Goal: Task Accomplishment & Management: Manage account settings

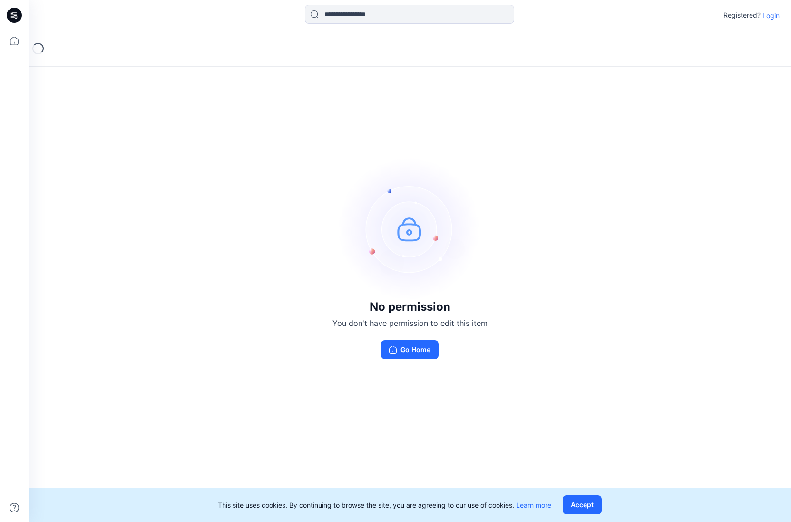
click at [767, 17] on p "Login" at bounding box center [770, 15] width 17 height 10
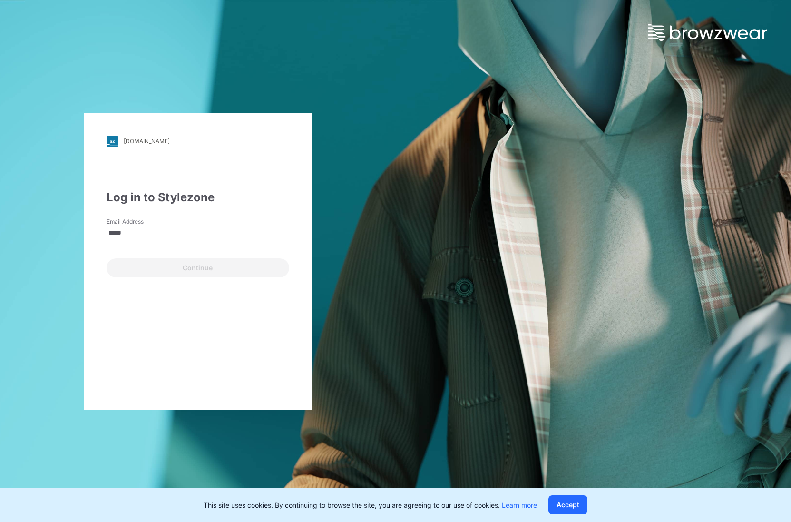
type input "**********"
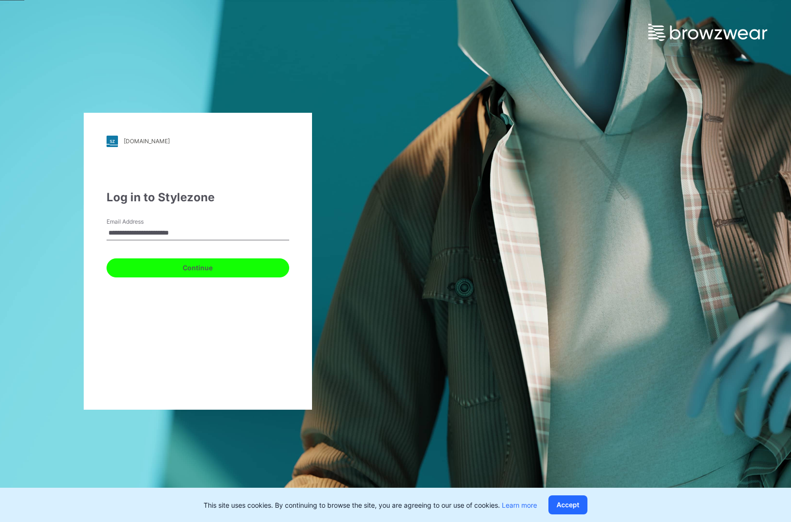
click at [204, 265] on button "Continue" at bounding box center [198, 267] width 183 height 19
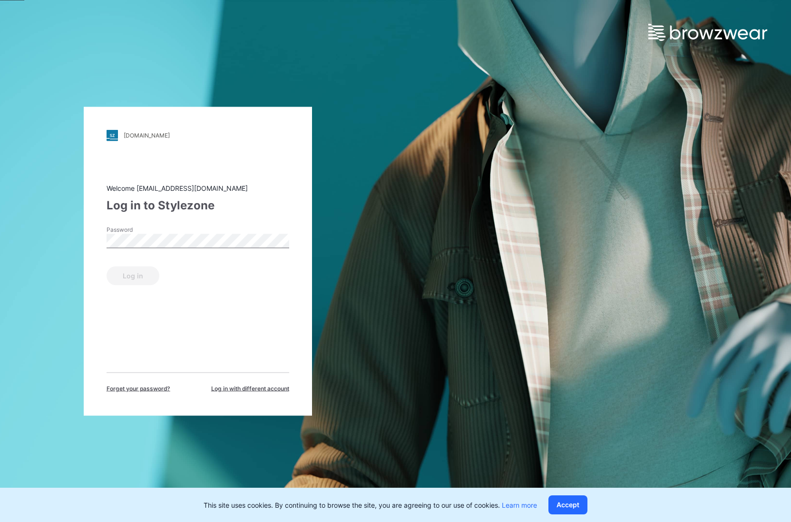
click at [138, 389] on span "Forget your password?" at bounding box center [139, 388] width 64 height 9
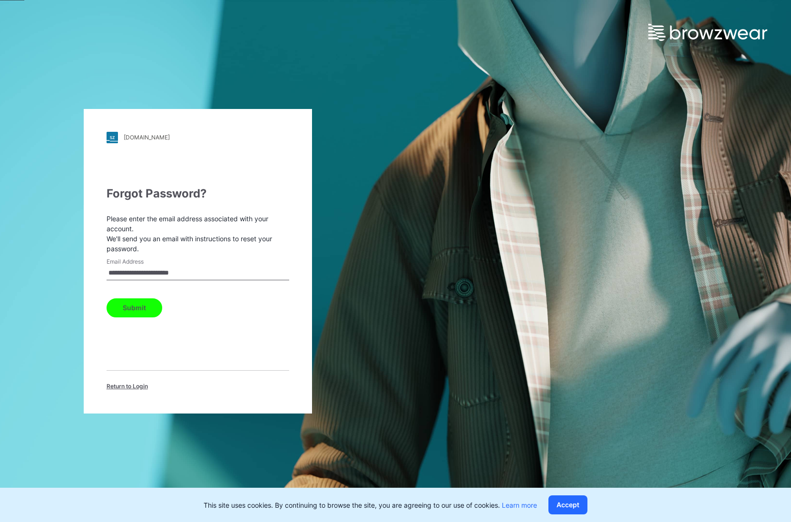
click at [142, 311] on button "Submit" at bounding box center [135, 307] width 56 height 19
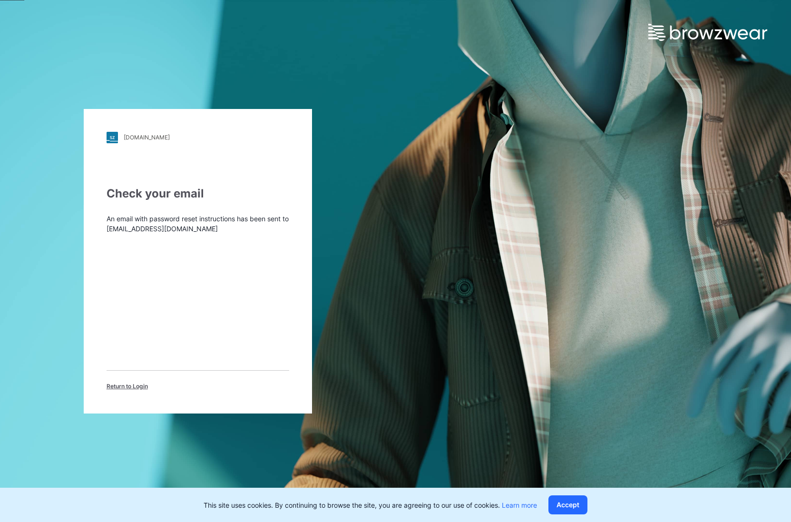
click at [145, 388] on span "Return to Login" at bounding box center [127, 386] width 41 height 9
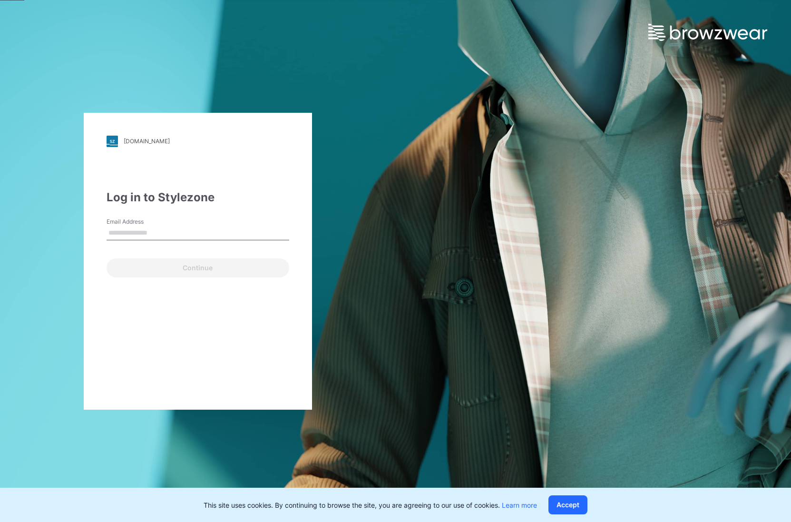
click at [115, 231] on input "Email Address" at bounding box center [198, 233] width 183 height 14
type input "**********"
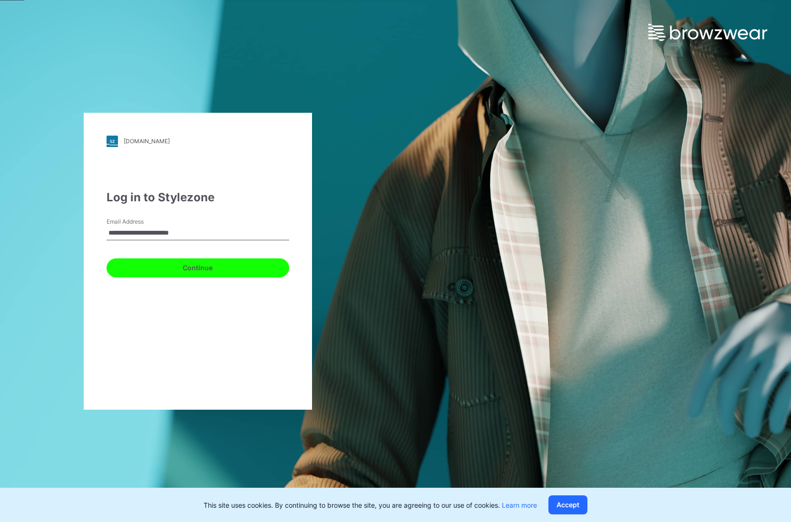
click at [173, 272] on button "Continue" at bounding box center [198, 267] width 183 height 19
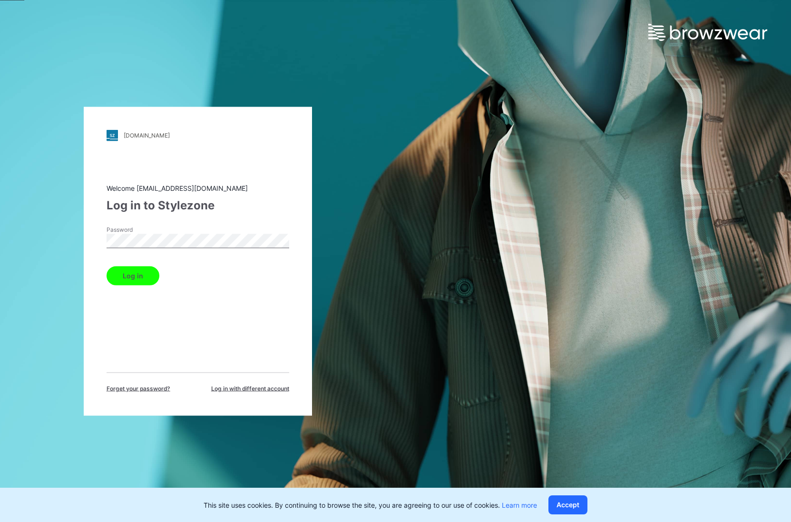
click at [107, 266] on button "Log in" at bounding box center [133, 275] width 53 height 19
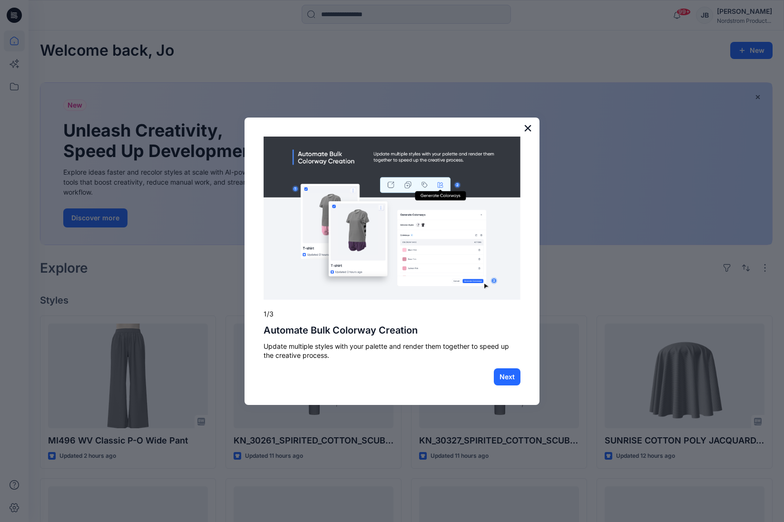
click at [526, 129] on button "×" at bounding box center [527, 127] width 9 height 15
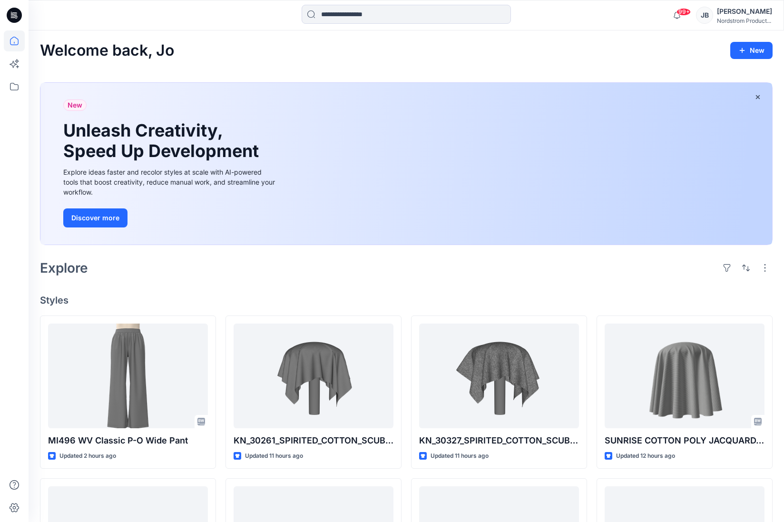
click at [330, 271] on div "Explore" at bounding box center [406, 267] width 732 height 23
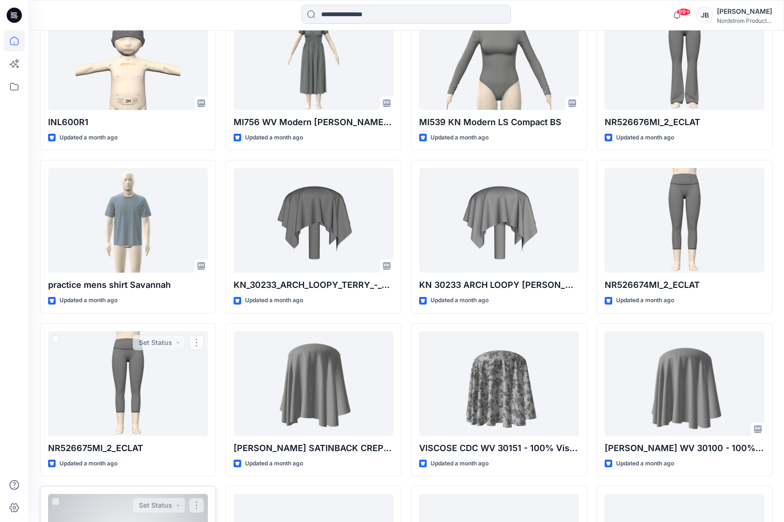
scroll to position [4418, 0]
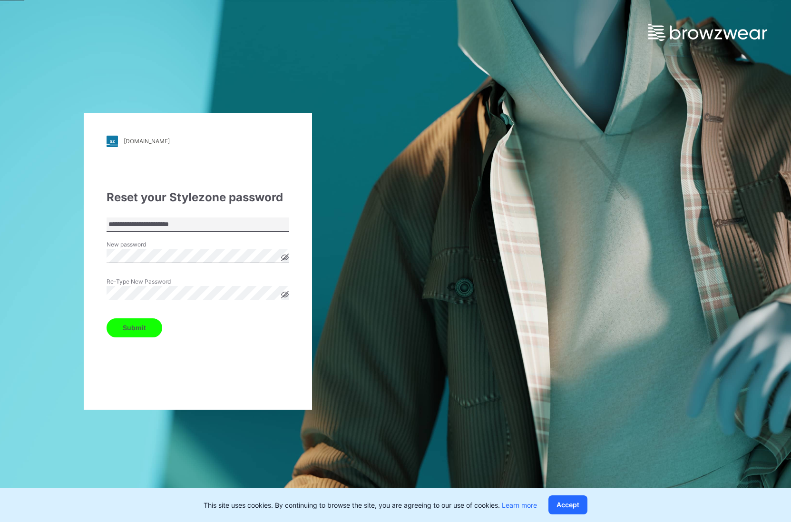
click at [133, 328] on button "Submit" at bounding box center [135, 327] width 56 height 19
